Goal: Task Accomplishment & Management: Use online tool/utility

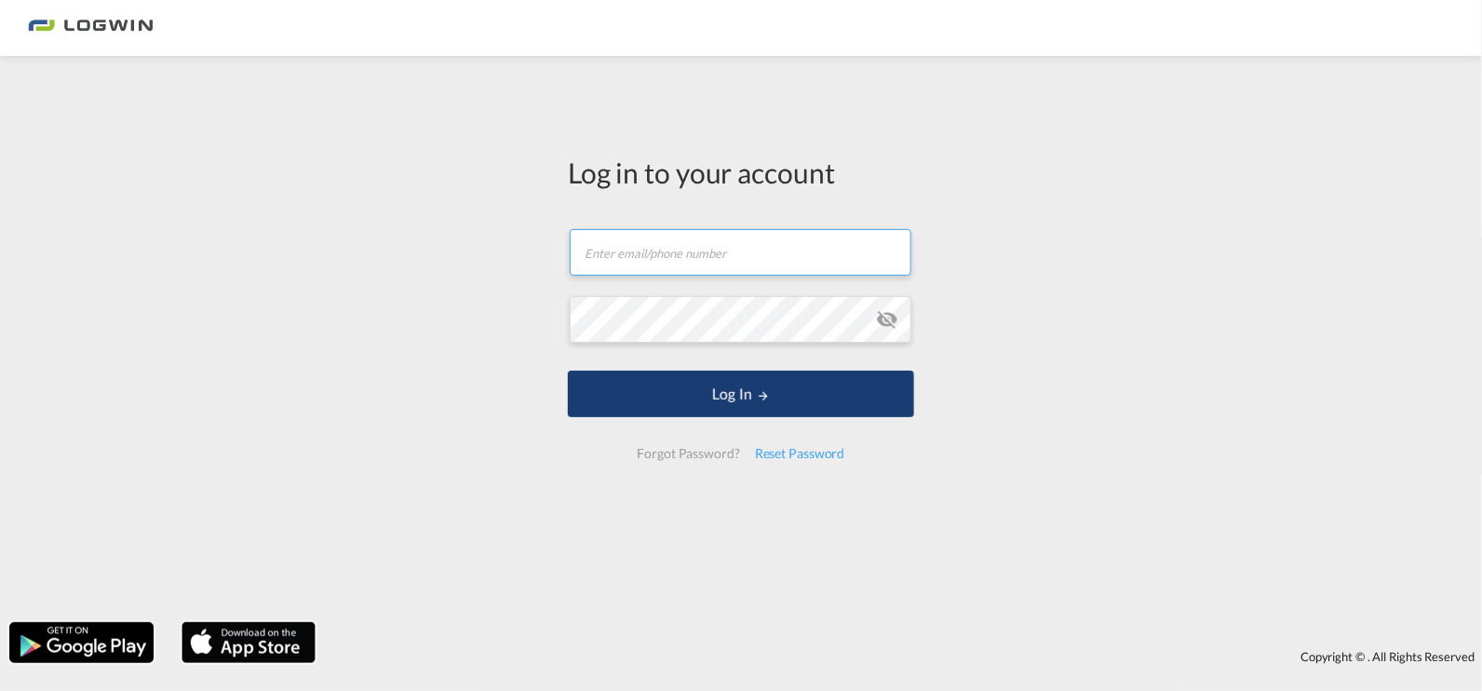
type input "[EMAIL_ADDRESS][DOMAIN_NAME]"
click at [751, 416] on button "Log In" at bounding box center [741, 394] width 346 height 47
